Goal: Transaction & Acquisition: Subscribe to service/newsletter

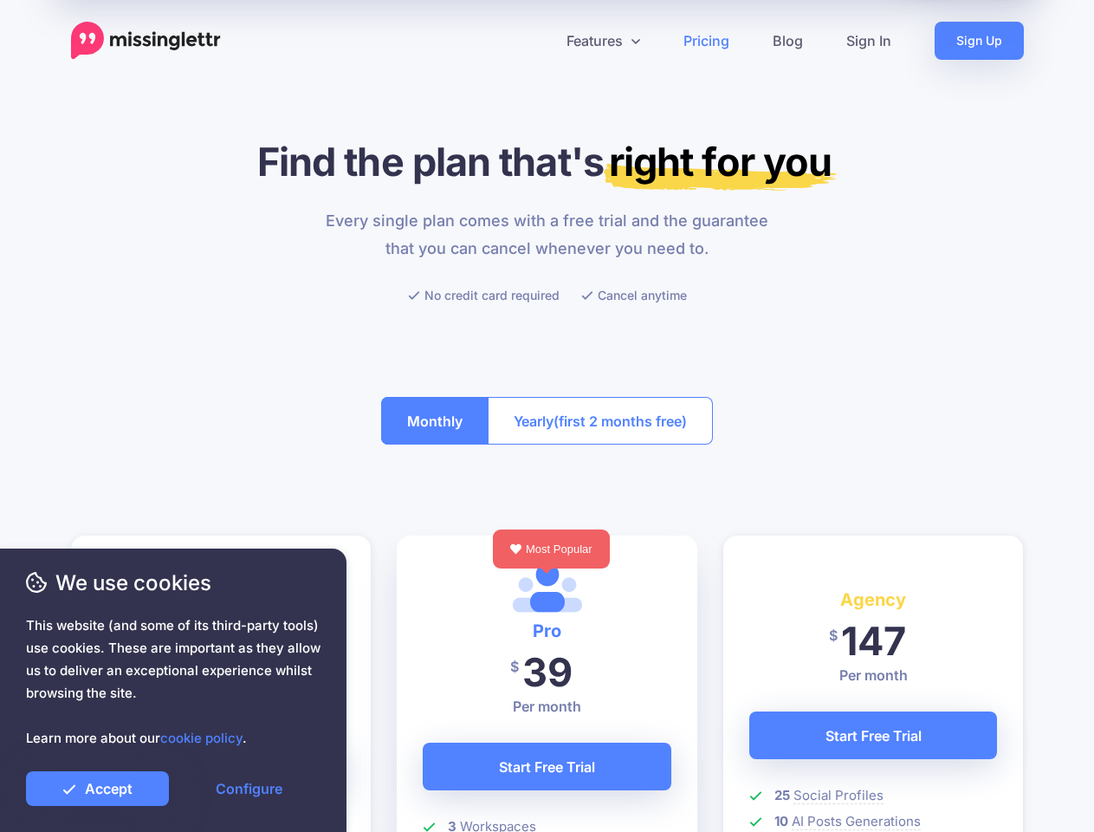
click at [547, 416] on button "Yearly (first 2 months free)" at bounding box center [600, 421] width 225 height 48
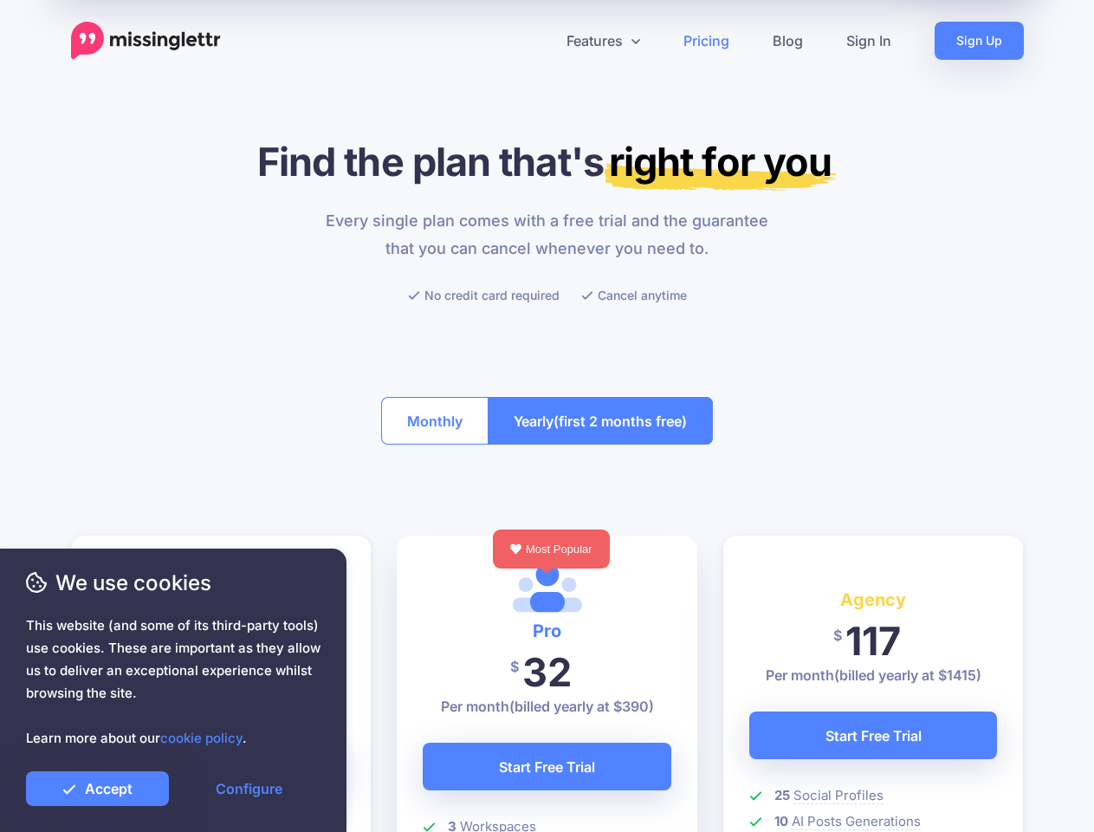
click at [540, 41] on icon at bounding box center [540, 40] width 9 height 9
click at [602, 41] on link "Features" at bounding box center [603, 41] width 117 height 38
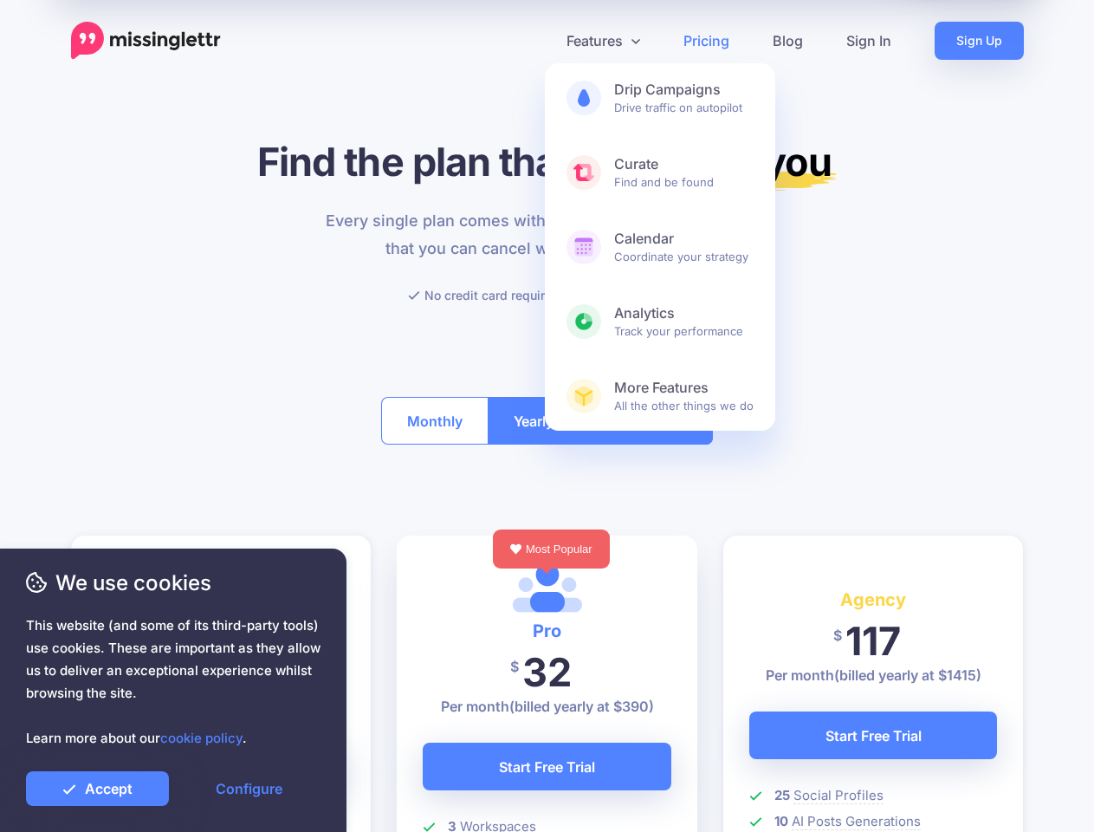
click at [435, 420] on button "Monthly" at bounding box center [434, 421] width 107 height 48
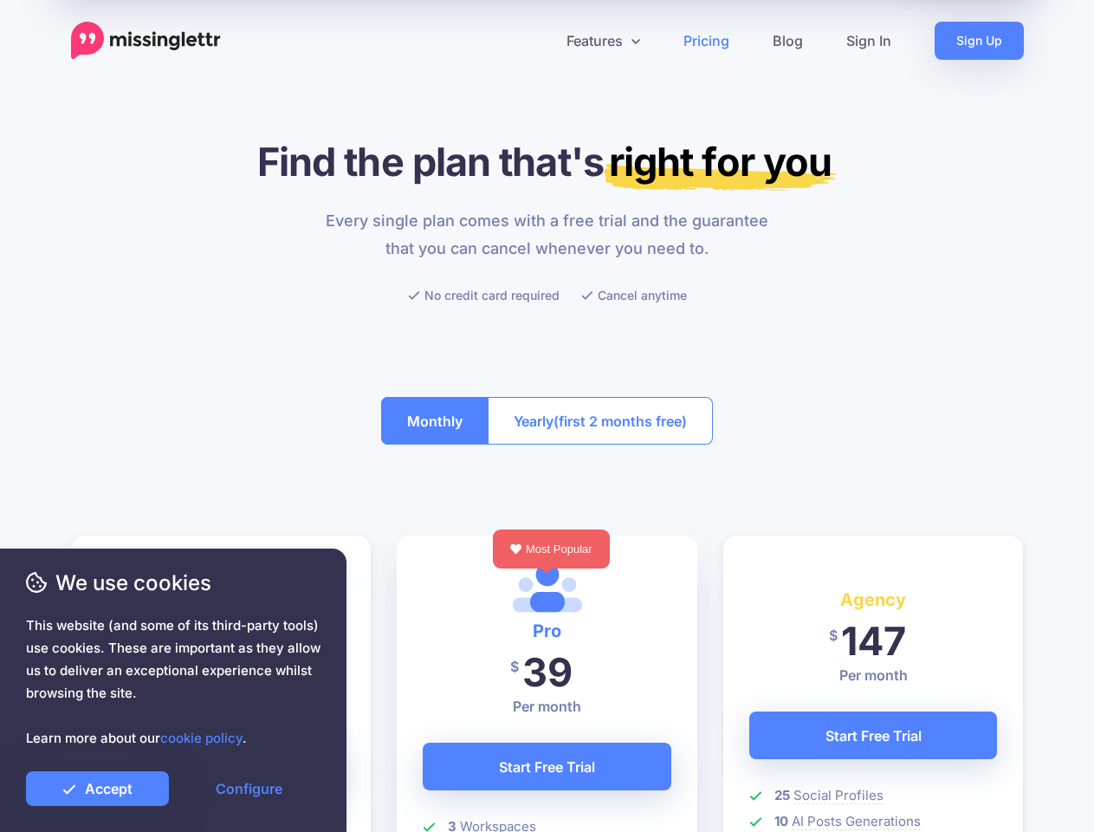
click at [600, 420] on span "(first 2 months free)" at bounding box center [620, 421] width 133 height 28
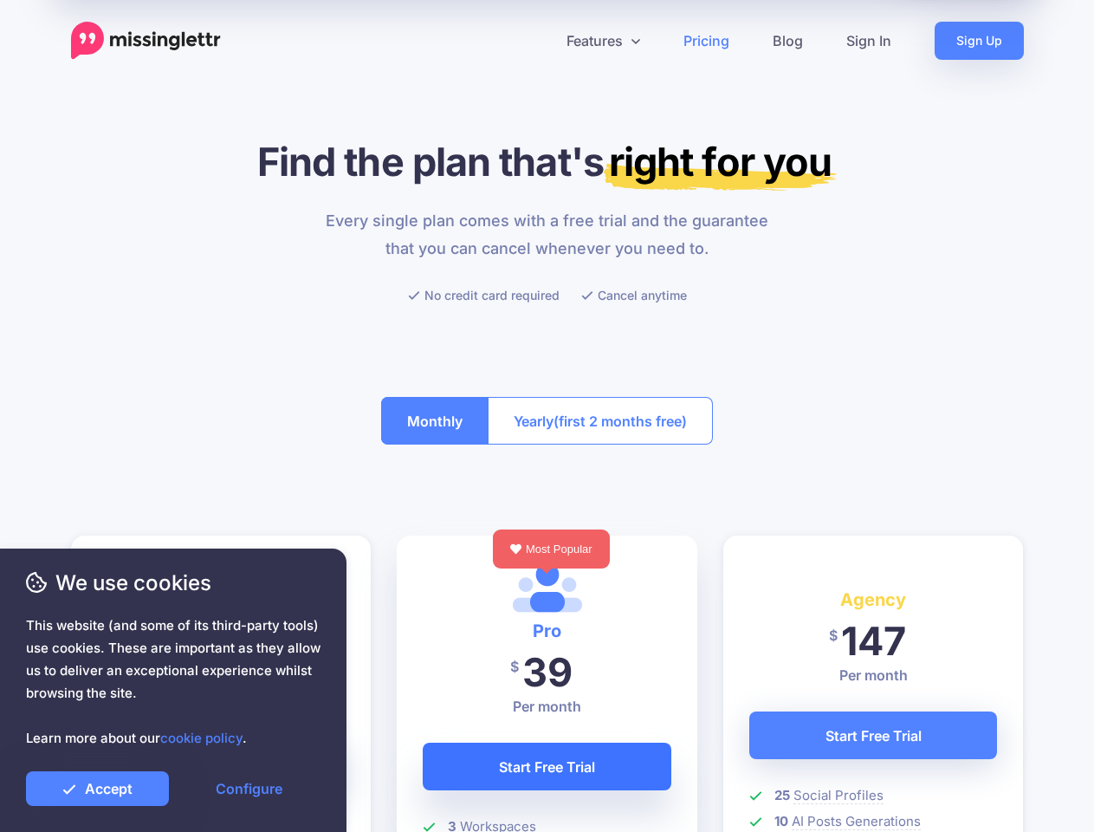
click at [547, 766] on link "Start Free Trial" at bounding box center [547, 766] width 249 height 48
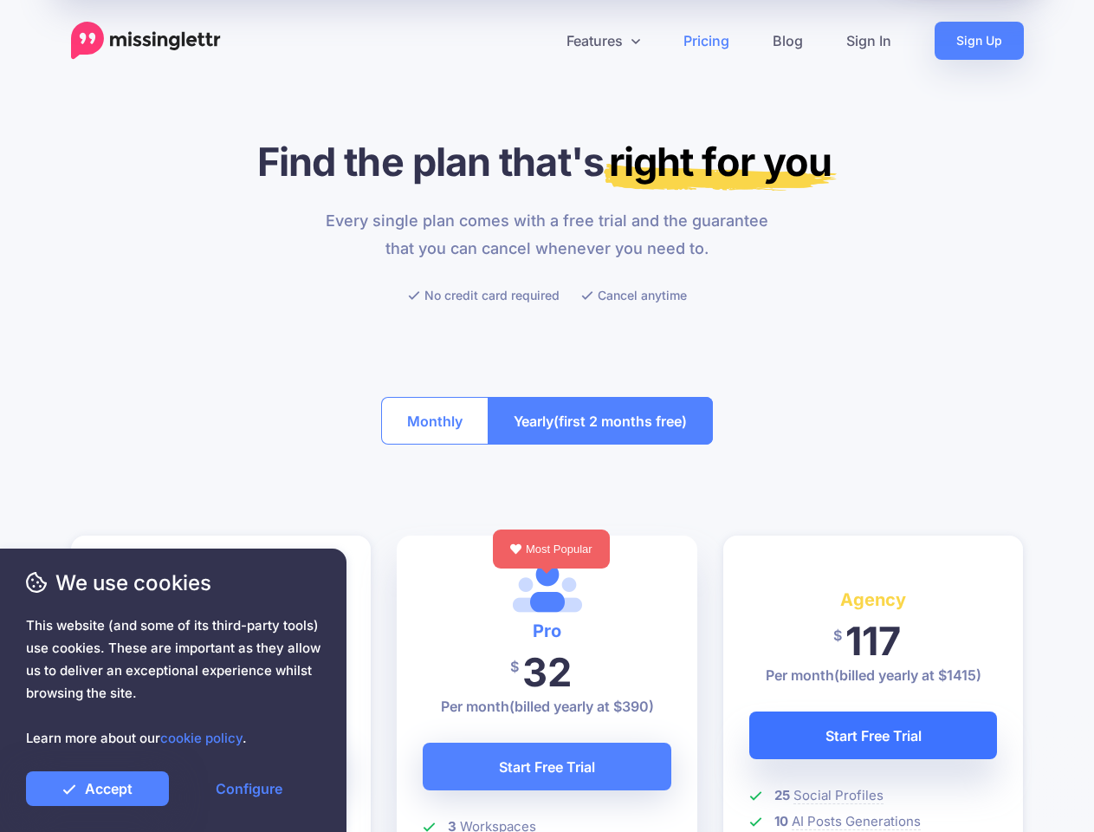
click at [873, 735] on link "Start Free Trial" at bounding box center [873, 735] width 249 height 48
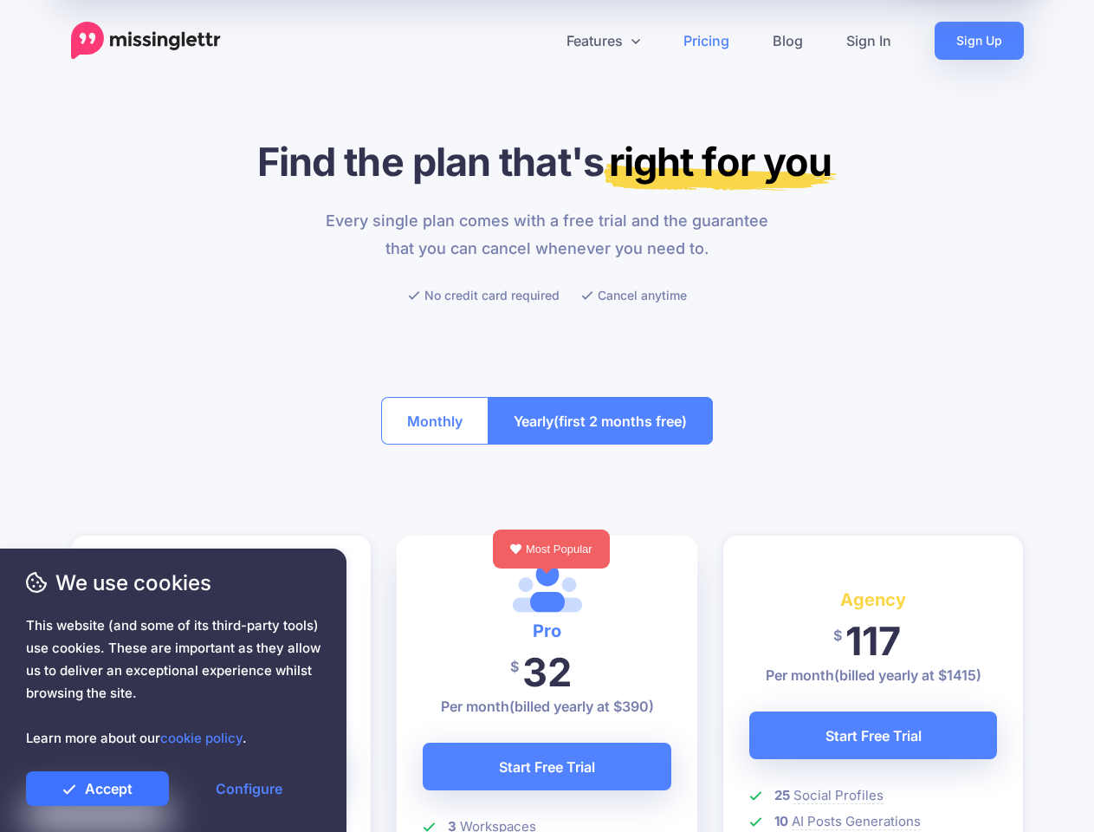
click at [97, 788] on link "Accept" at bounding box center [97, 788] width 143 height 35
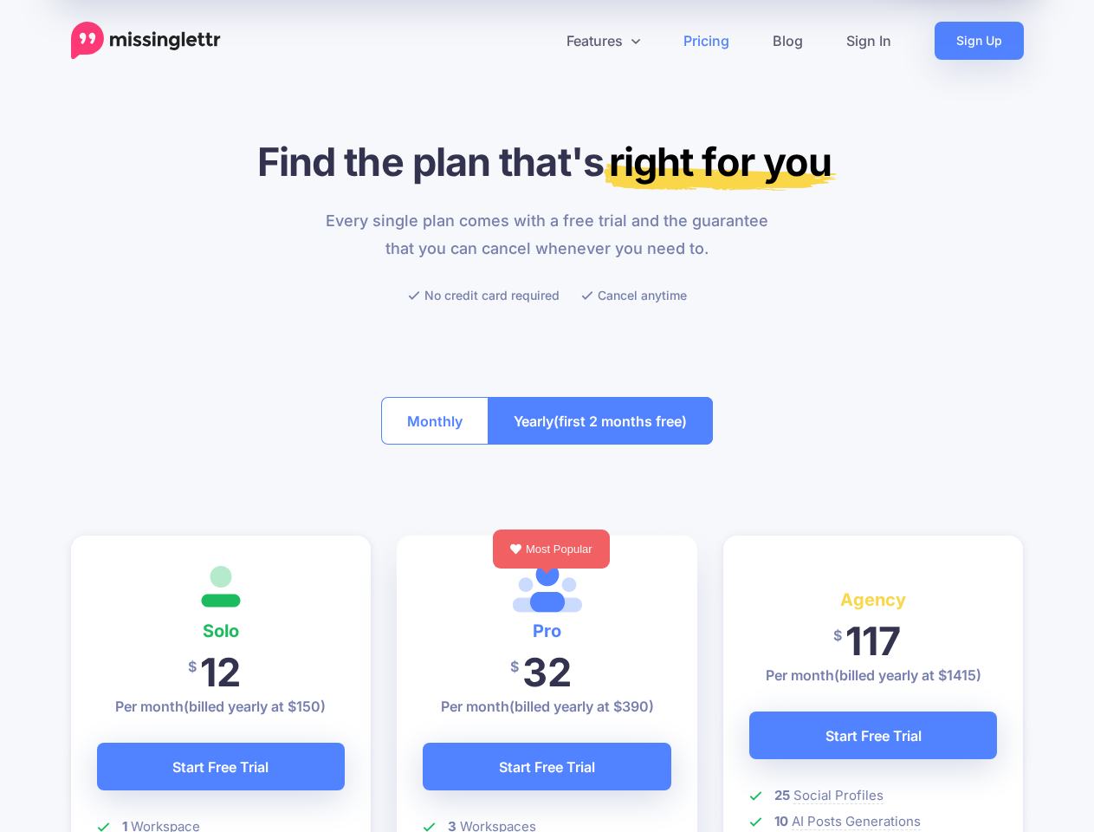
click at [249, 788] on link "Configure" at bounding box center [249, 788] width 143 height 35
